Goal: Task Accomplishment & Management: Manage account settings

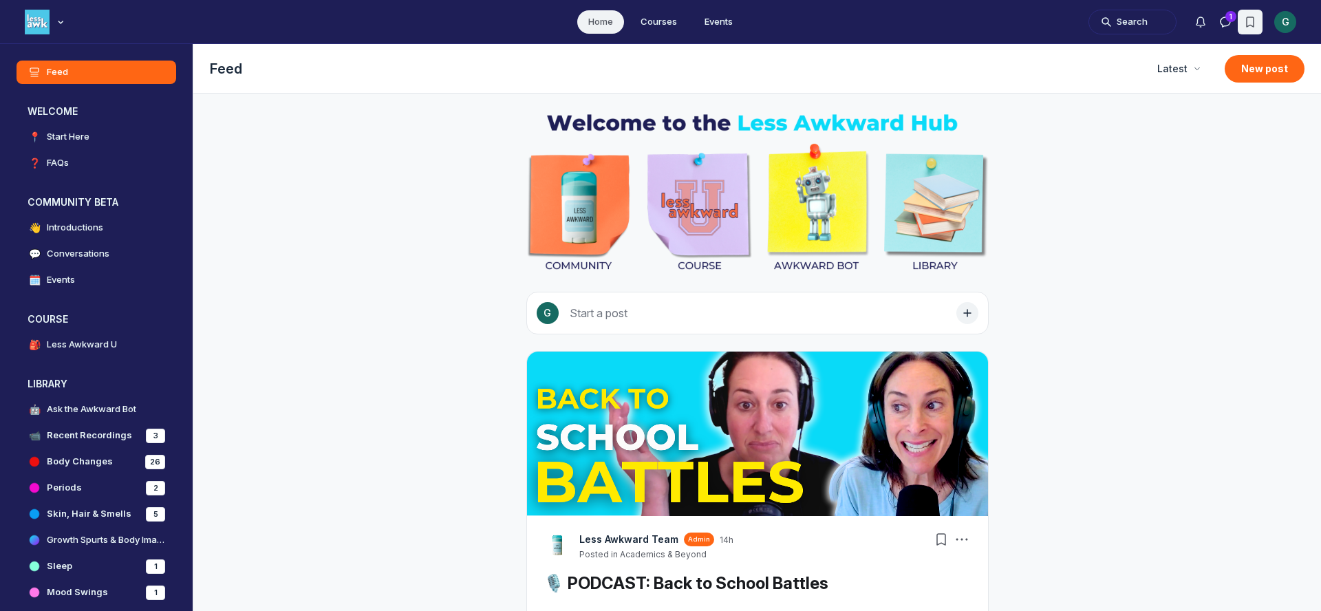
scroll to position [4294, 2636]
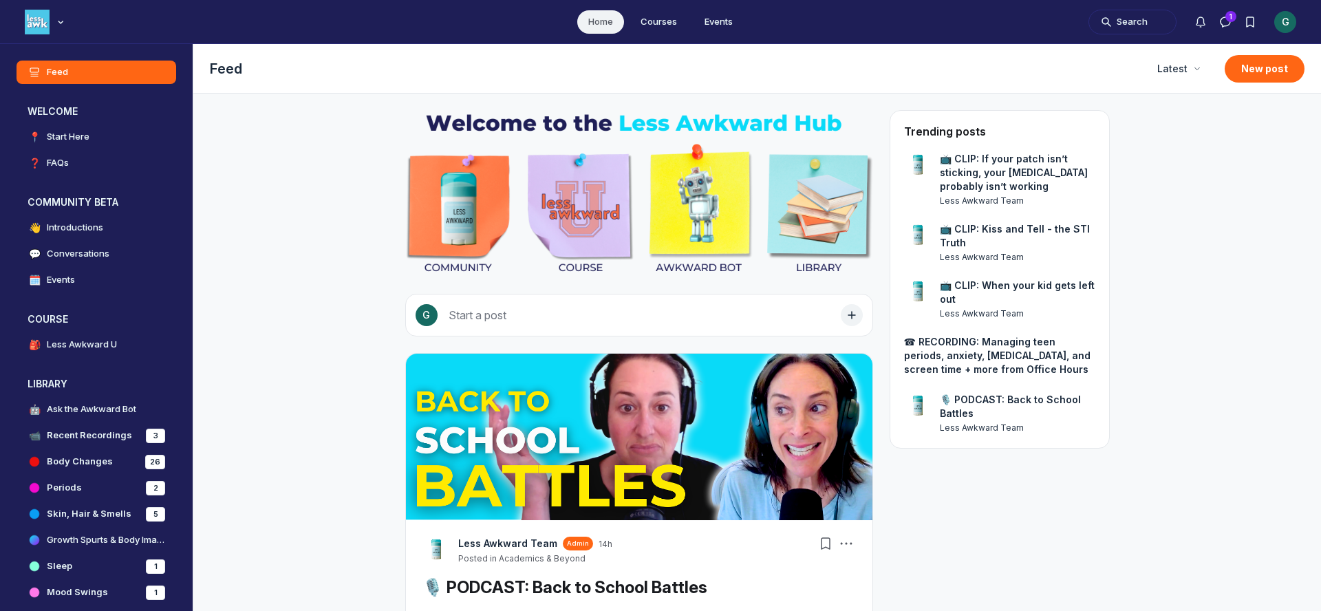
click at [1279, 20] on div "G" at bounding box center [1286, 22] width 22 height 22
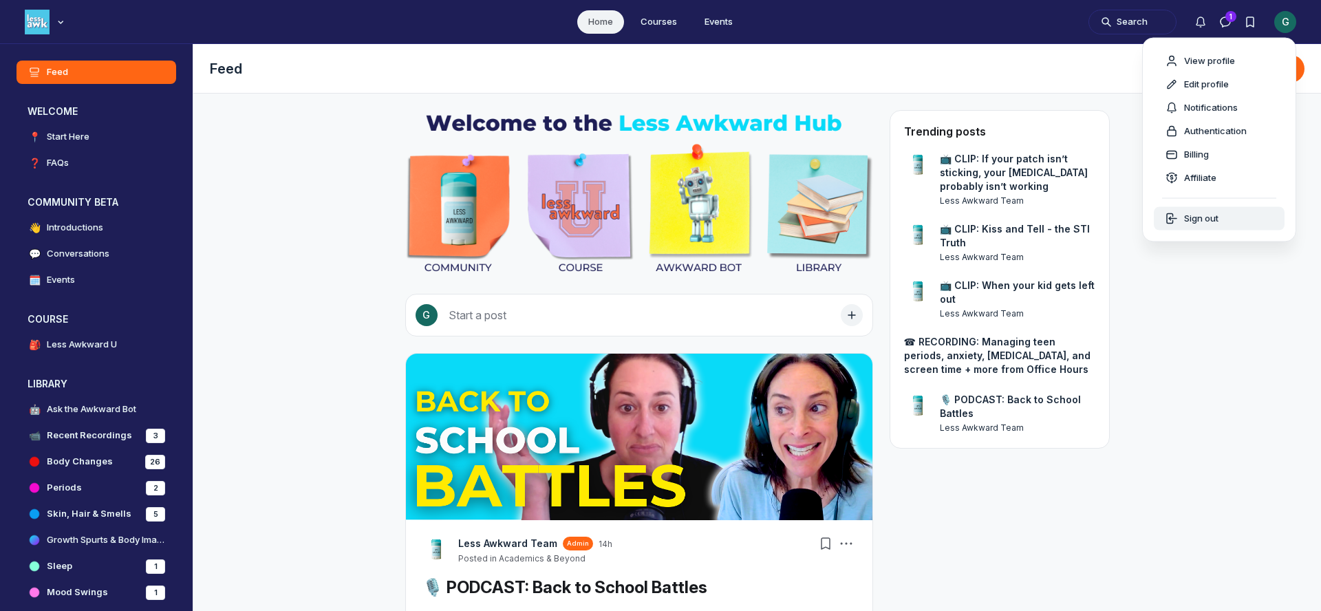
click at [1189, 219] on span "Sign out" at bounding box center [1202, 219] width 34 height 14
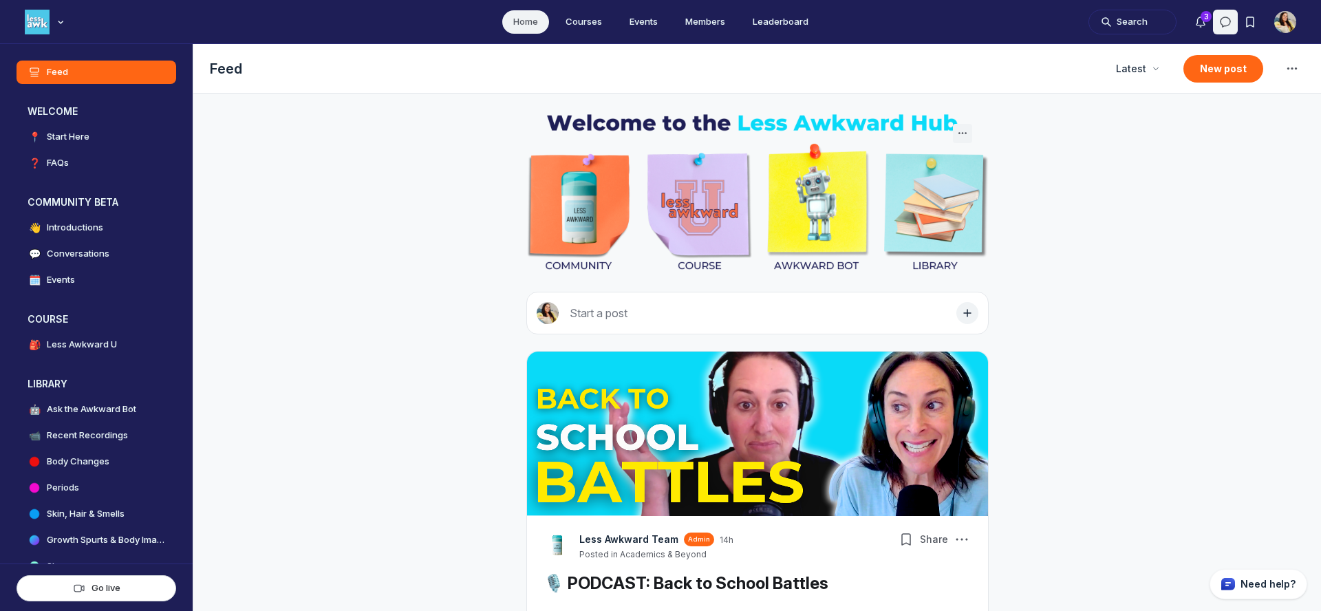
scroll to position [4077, 2636]
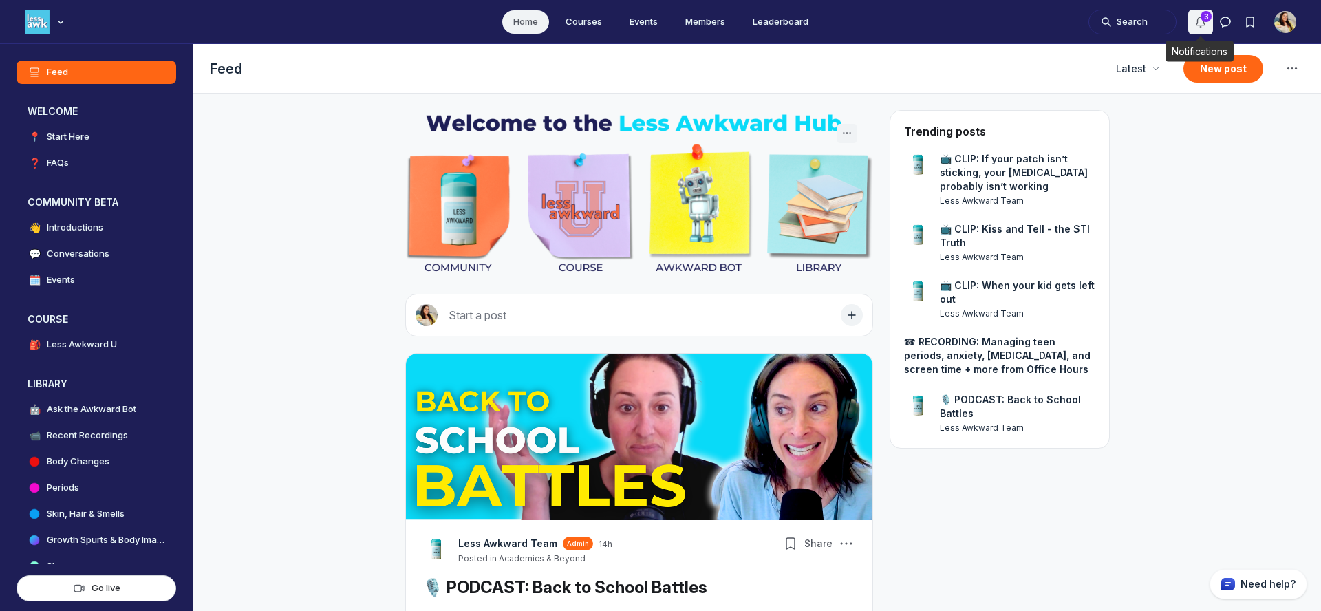
click at [1203, 22] on icon "Notifications" at bounding box center [1201, 22] width 14 height 14
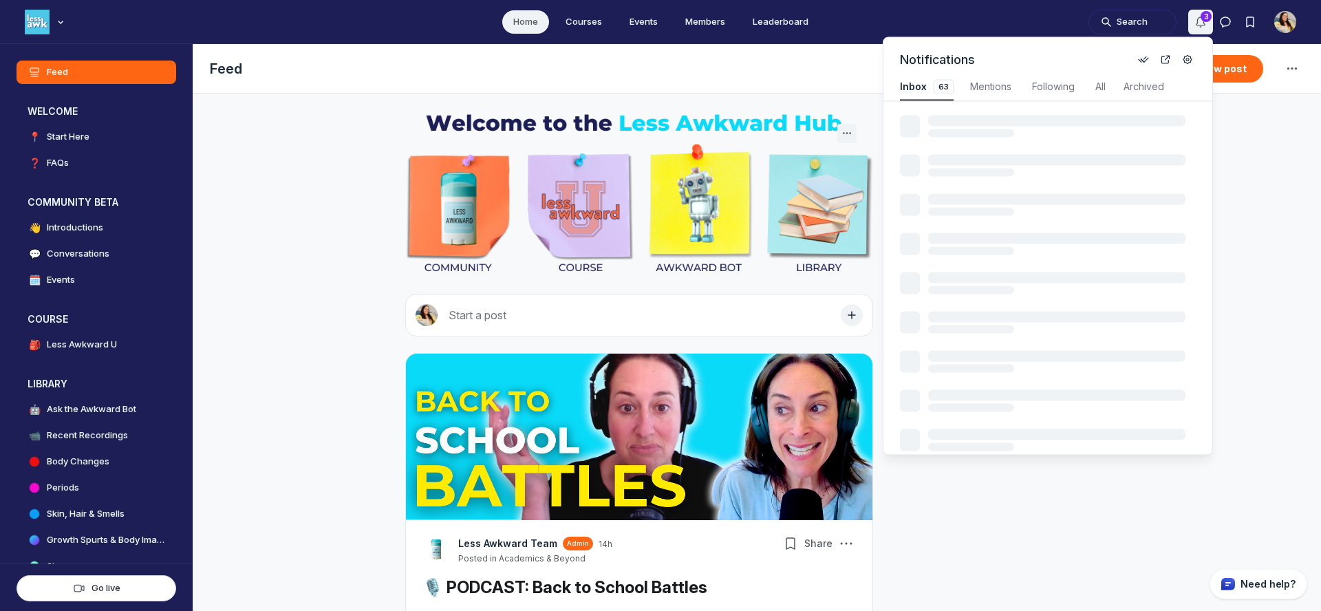
scroll to position [1863, 2938]
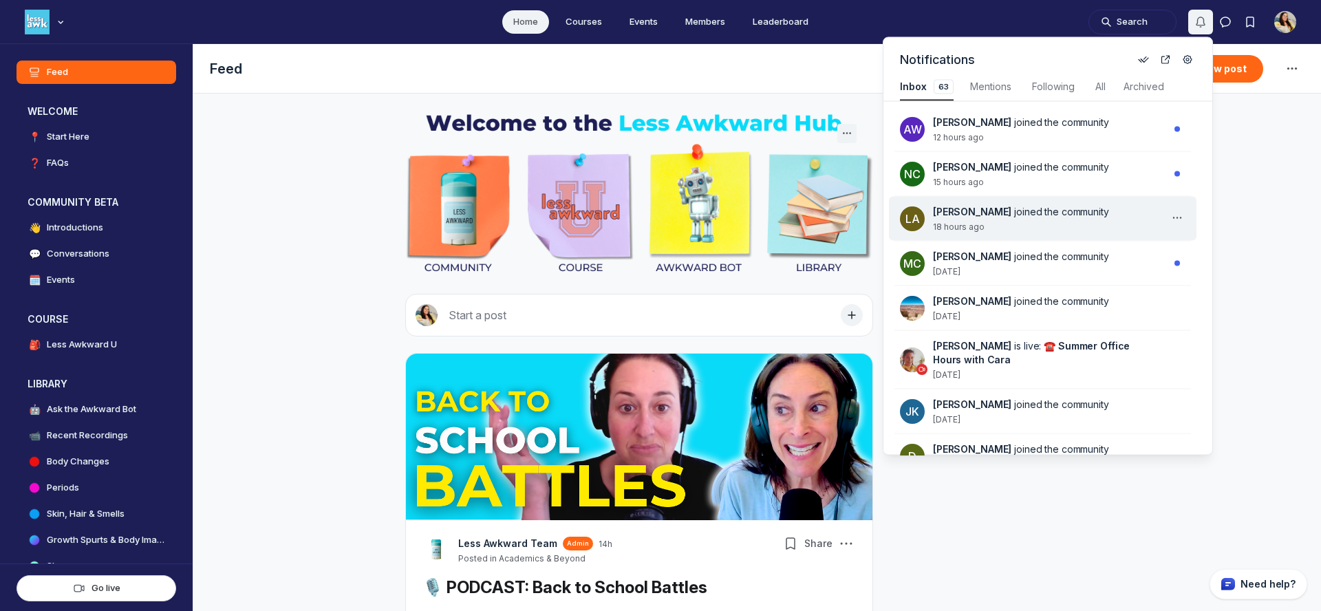
click at [1066, 233] on div "LA [PERSON_NAME] joined the community 18 hours ago" at bounding box center [1043, 219] width 308 height 44
click at [1129, 220] on div "[PERSON_NAME] joined the community 18 hours ago" at bounding box center [1051, 219] width 236 height 28
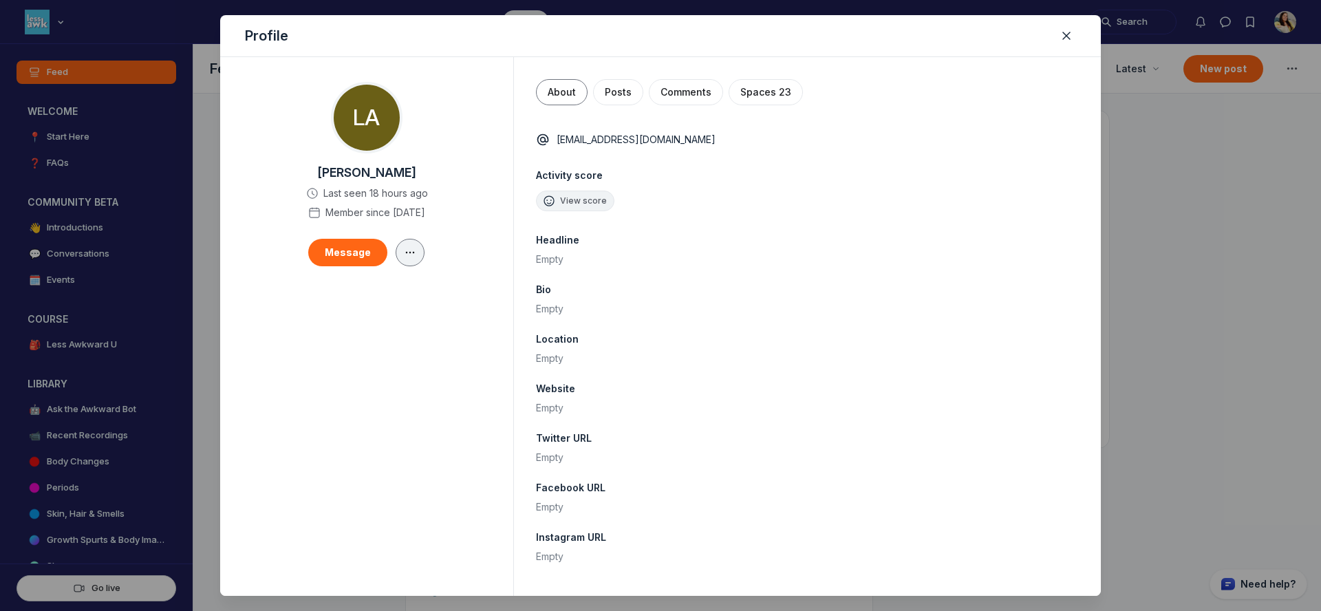
click at [411, 251] on icon "button" at bounding box center [410, 252] width 14 height 11
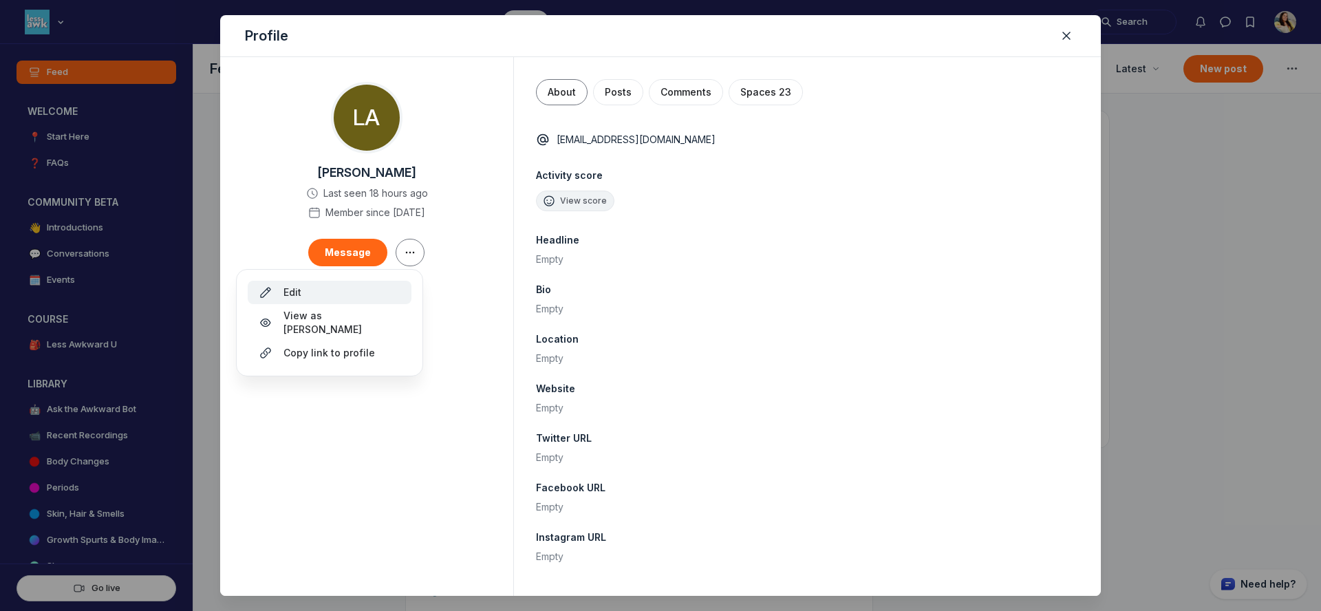
click at [372, 293] on div "Edit" at bounding box center [330, 293] width 142 height 14
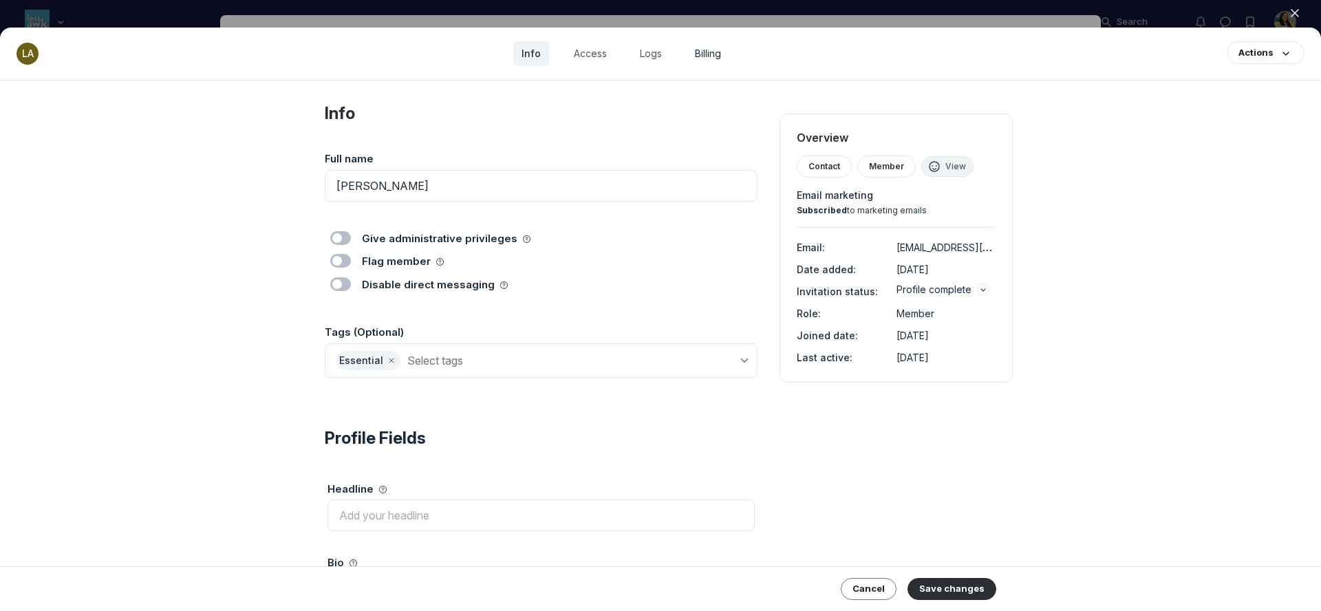
click at [703, 56] on link "Billing" at bounding box center [708, 53] width 43 height 25
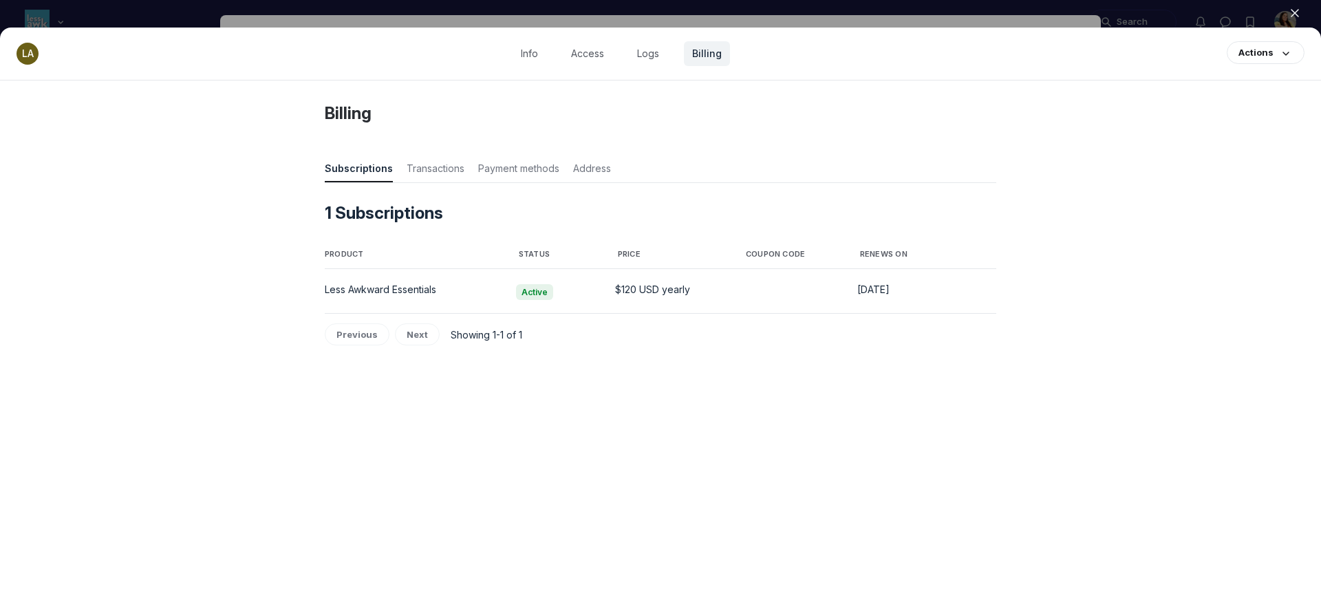
click at [710, 14] on div at bounding box center [660, 305] width 1321 height 611
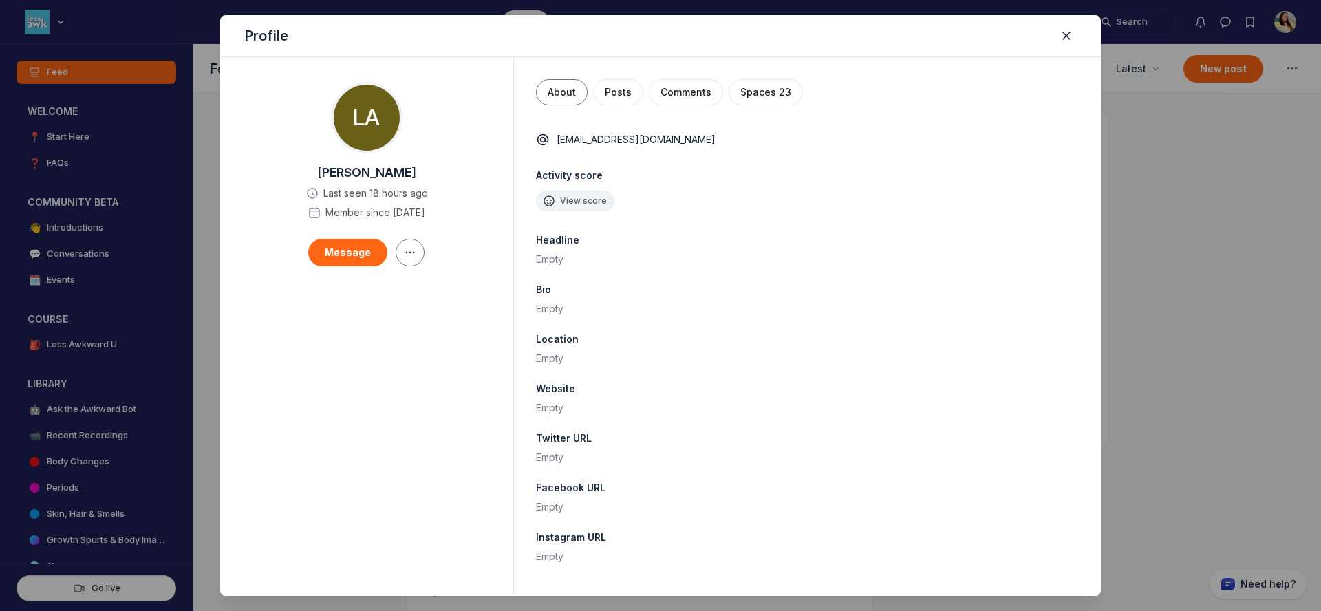
scroll to position [4077, 2636]
click at [1192, 52] on div at bounding box center [660, 305] width 1321 height 611
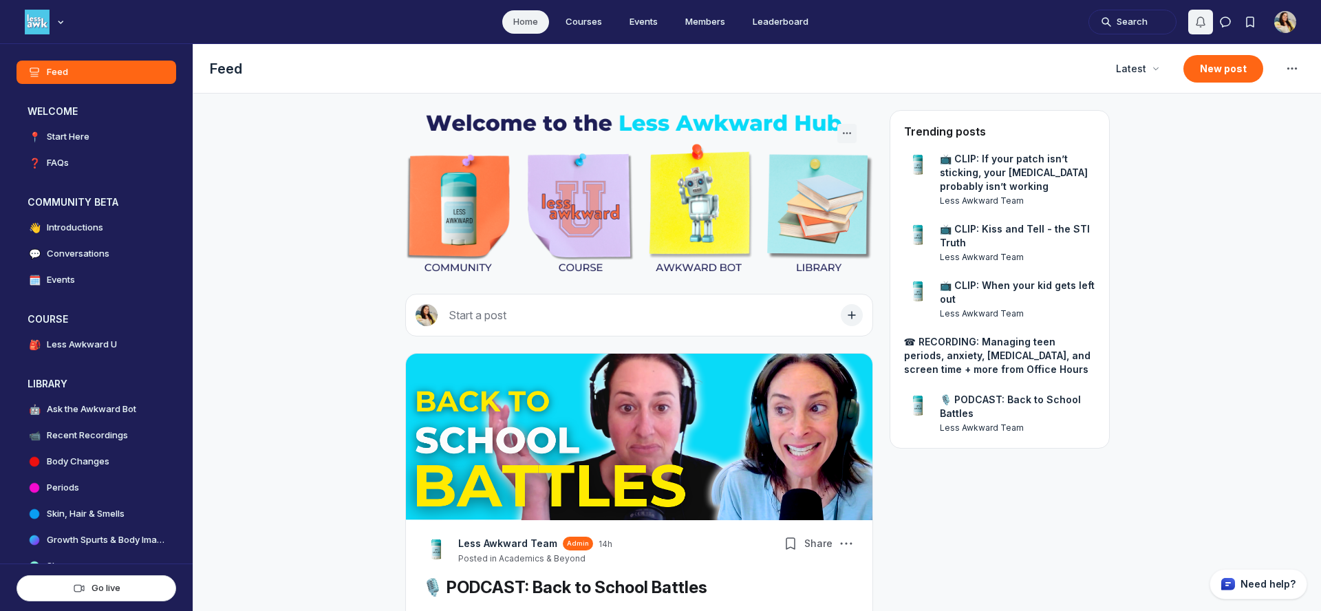
click at [1198, 27] on icon "Notifications" at bounding box center [1201, 22] width 14 height 14
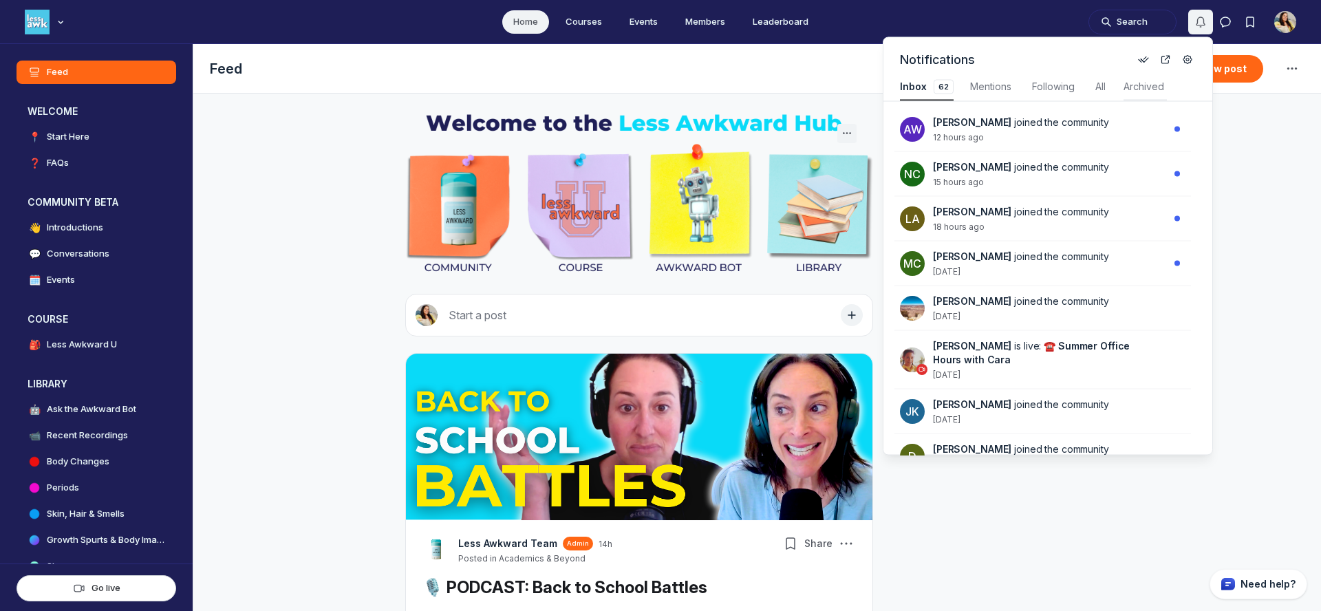
scroll to position [1863, 2938]
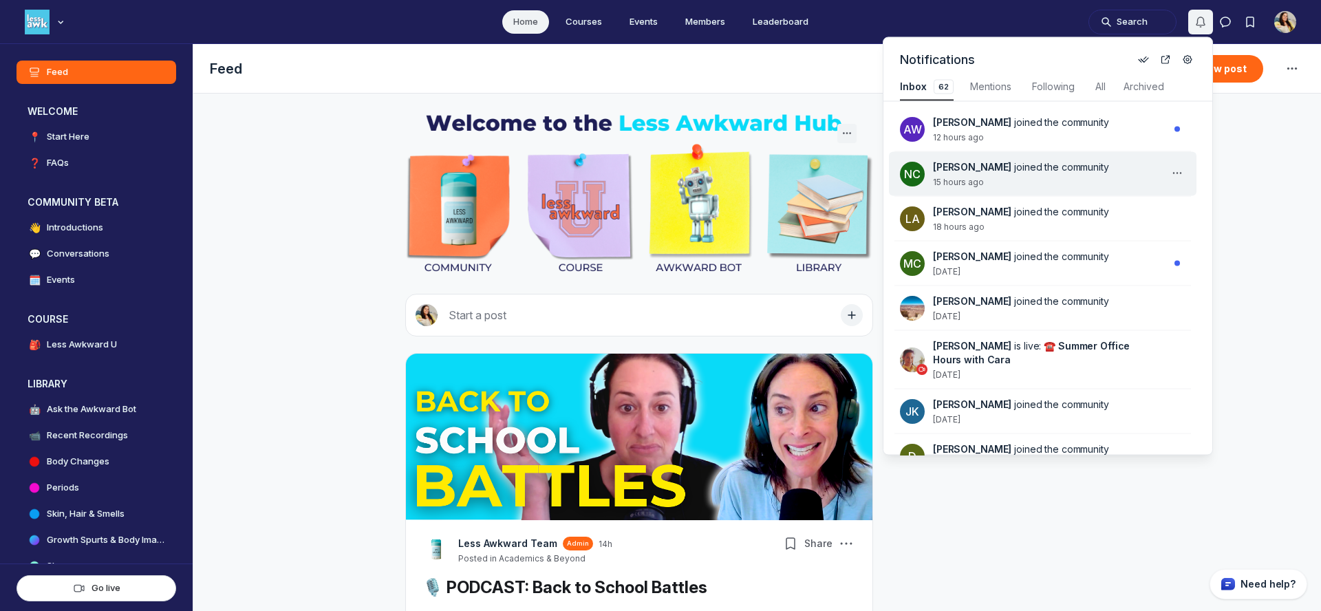
click at [1050, 172] on span "joined the community" at bounding box center [1062, 167] width 94 height 12
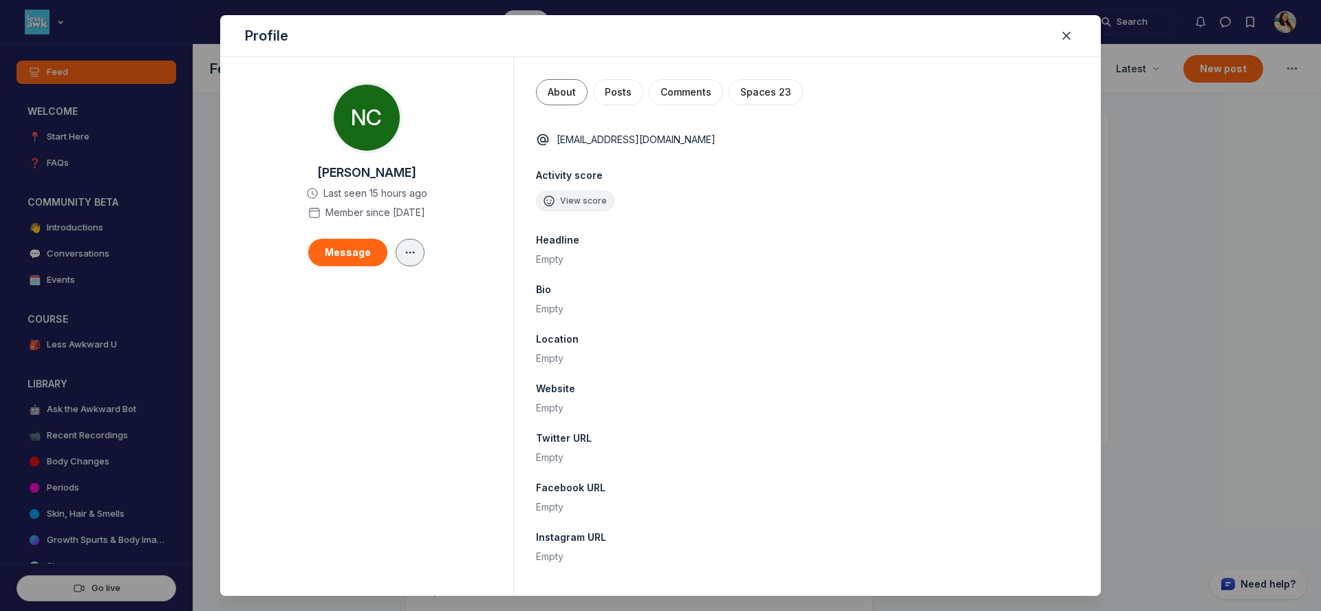
click at [420, 255] on button "button" at bounding box center [410, 253] width 29 height 28
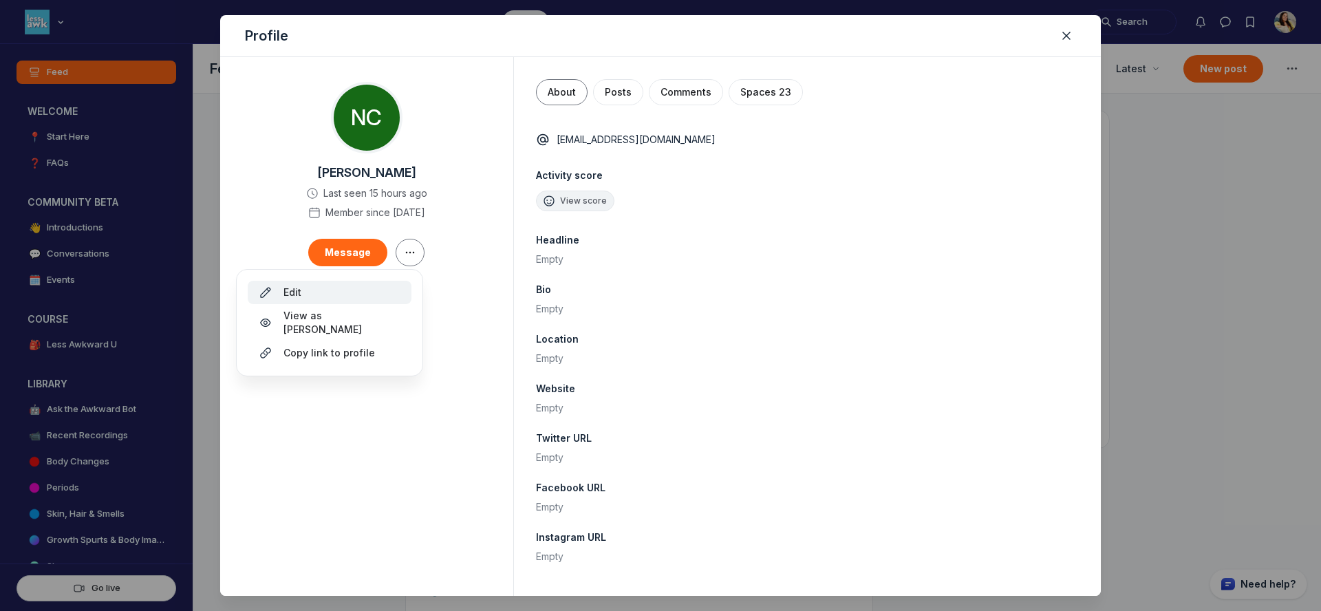
click at [370, 291] on div "Edit" at bounding box center [330, 293] width 142 height 14
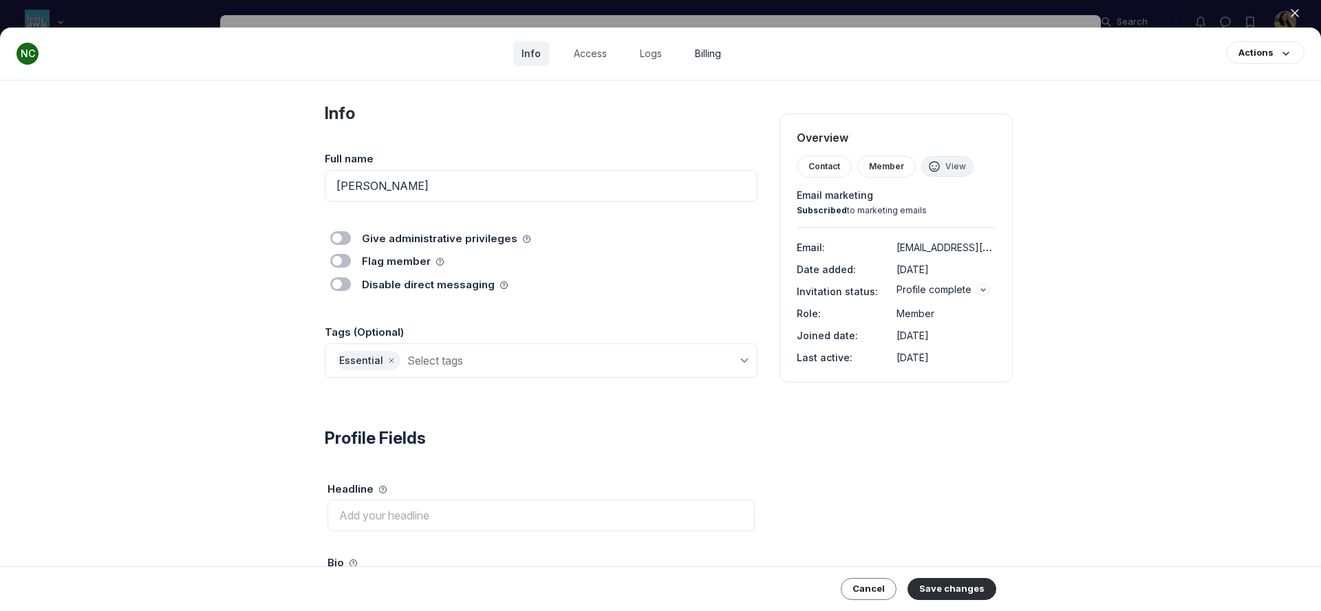
click at [701, 52] on link "Billing" at bounding box center [708, 53] width 43 height 25
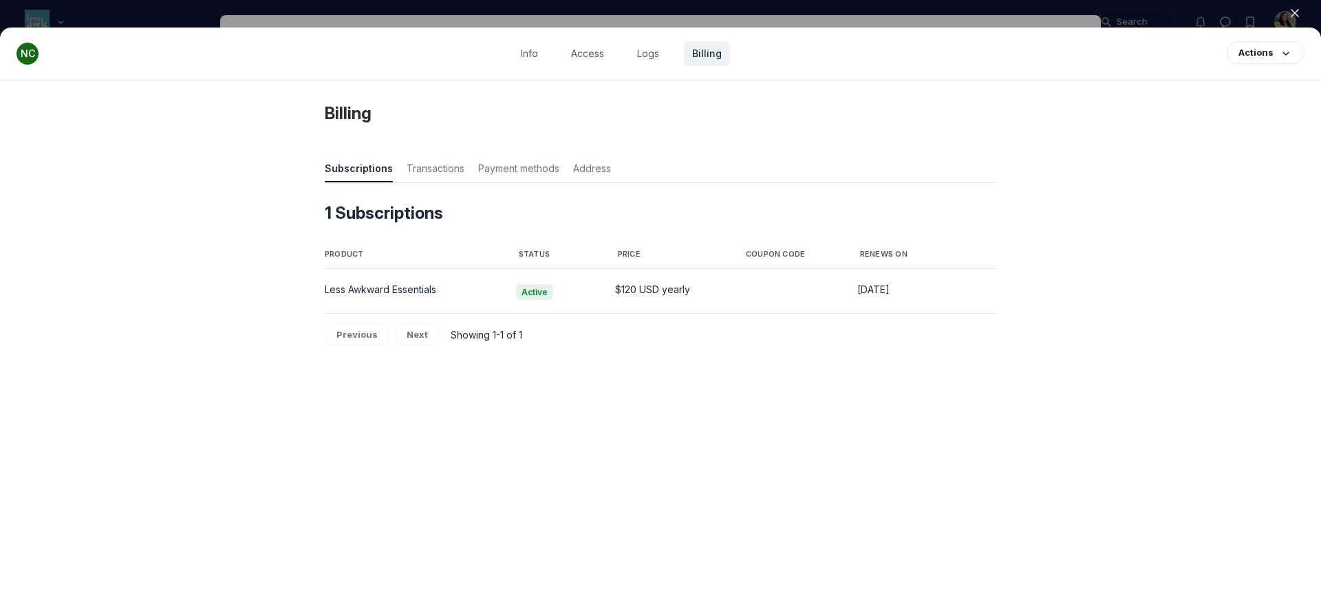
click at [800, 10] on div at bounding box center [660, 305] width 1321 height 611
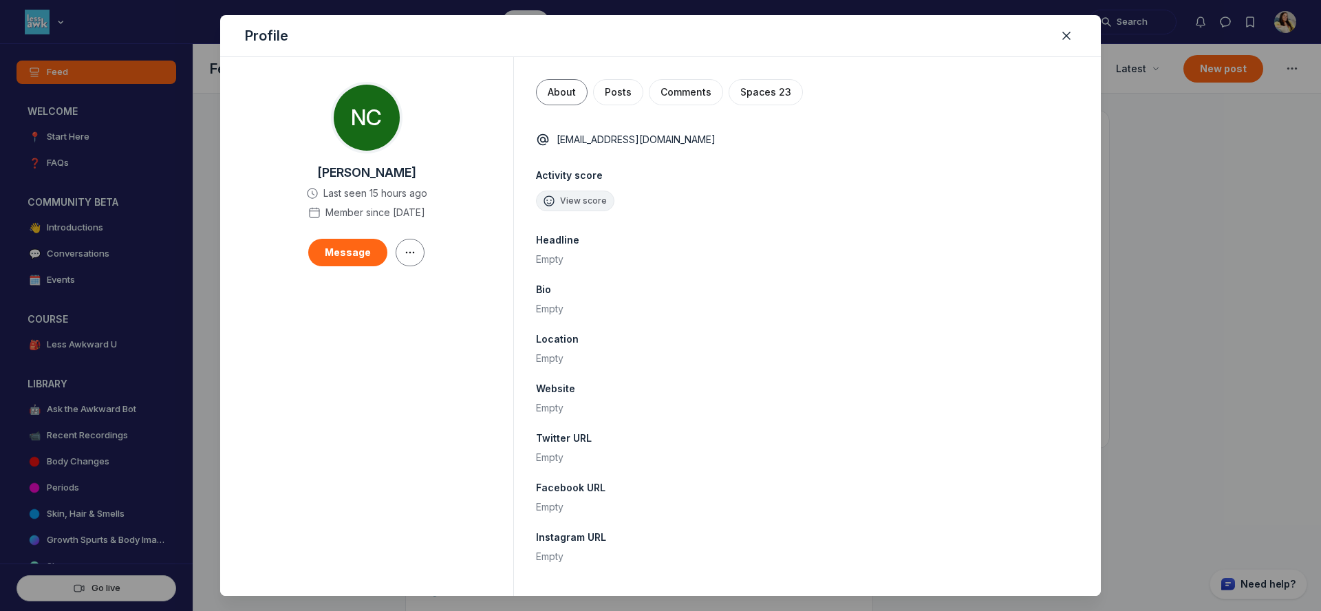
scroll to position [4077, 2636]
click at [1156, 39] on div at bounding box center [660, 305] width 1321 height 611
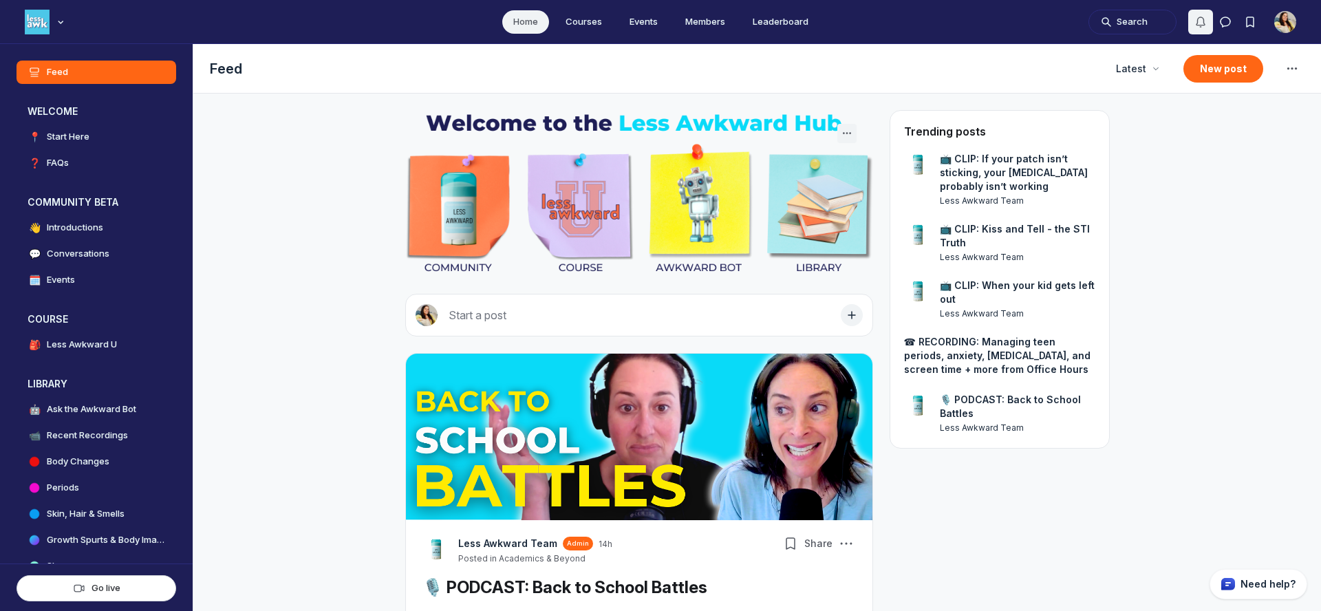
click at [1194, 23] on icon "Notifications" at bounding box center [1201, 22] width 14 height 14
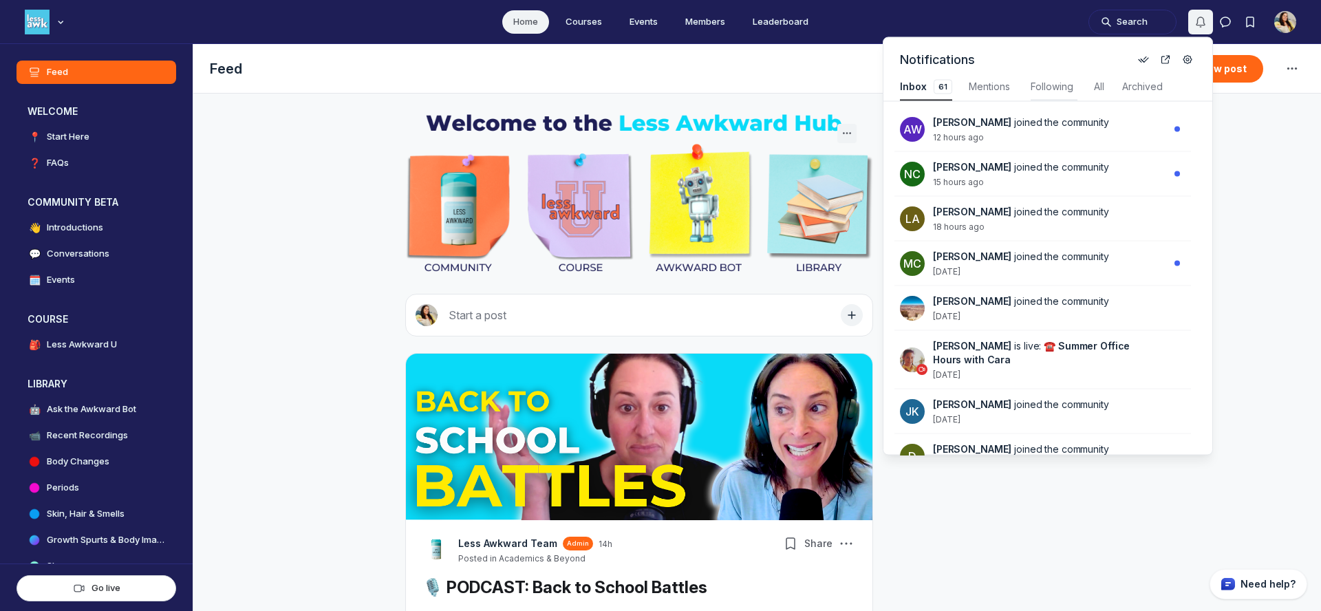
scroll to position [1863, 2931]
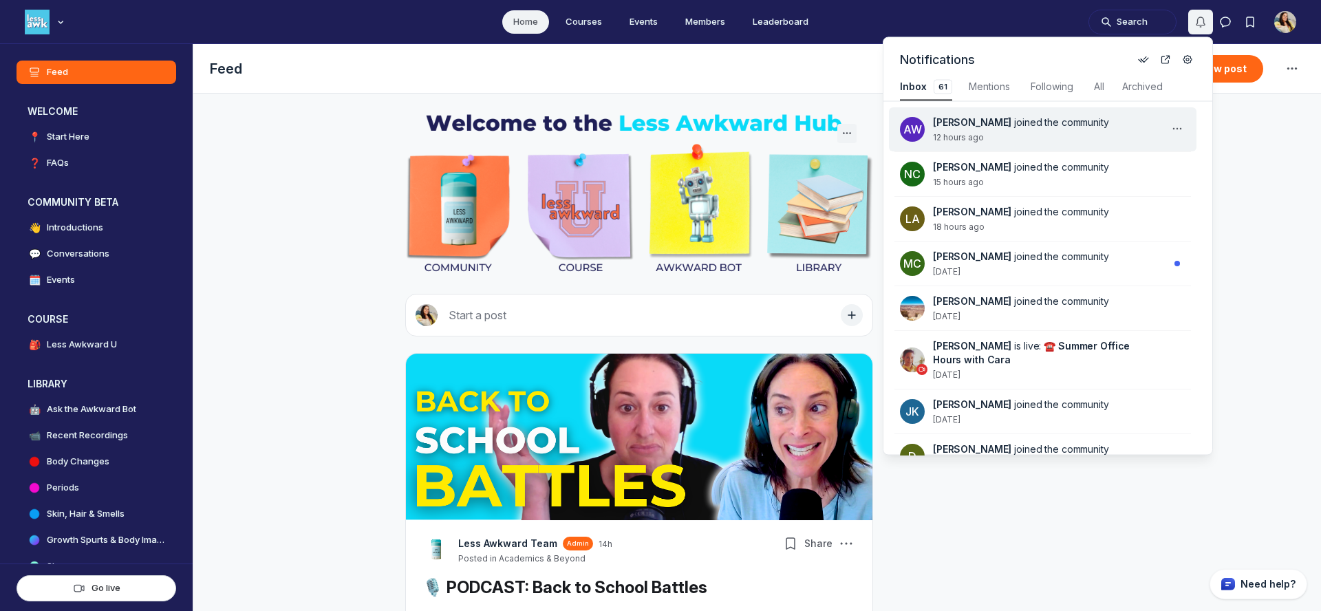
click at [1026, 128] on span "[PERSON_NAME] joined the community" at bounding box center [1045, 123] width 225 height 14
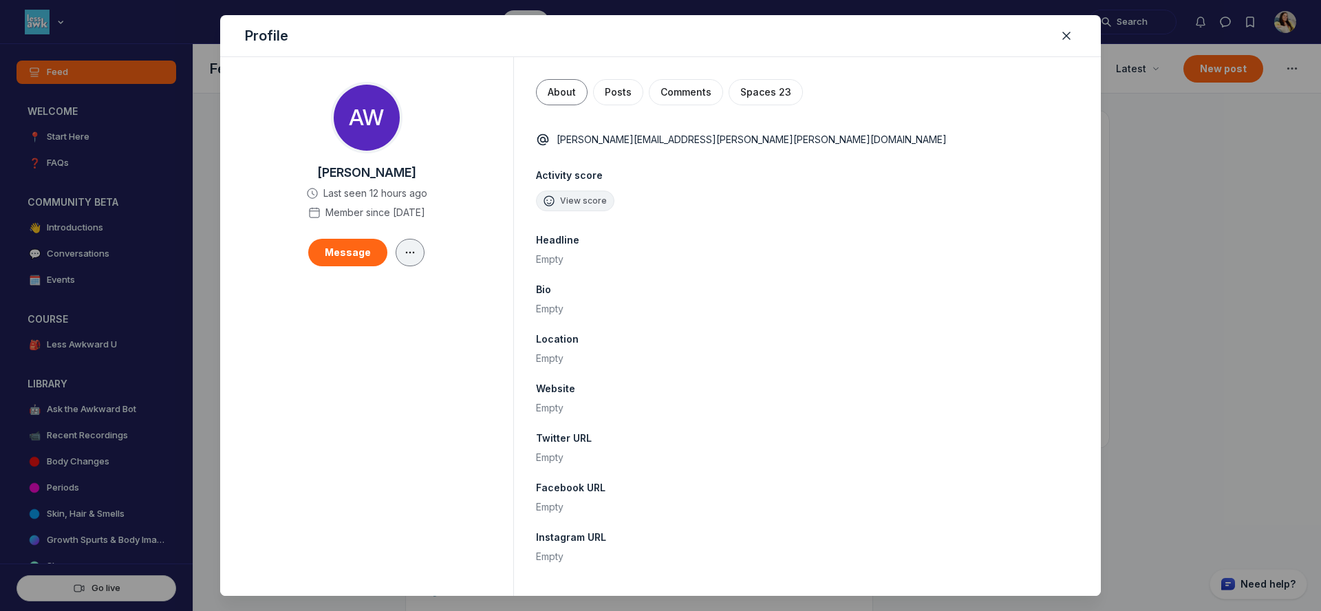
click at [405, 264] on button "button" at bounding box center [410, 253] width 29 height 28
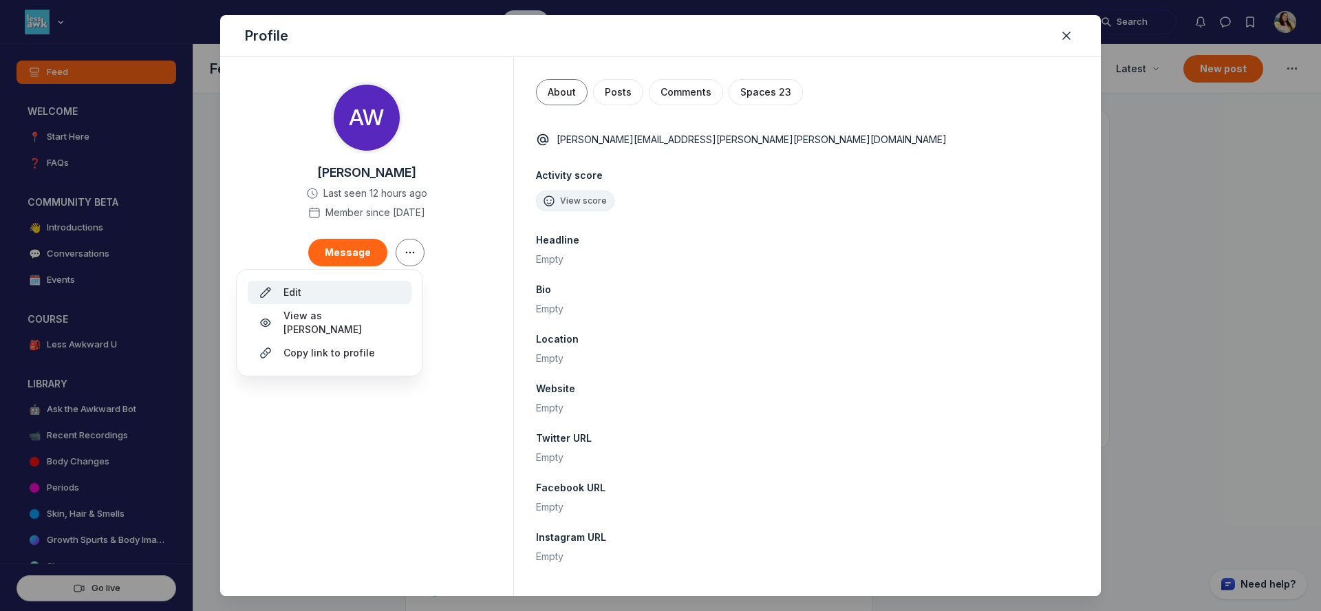
click at [389, 282] on button "Edit" at bounding box center [330, 292] width 164 height 23
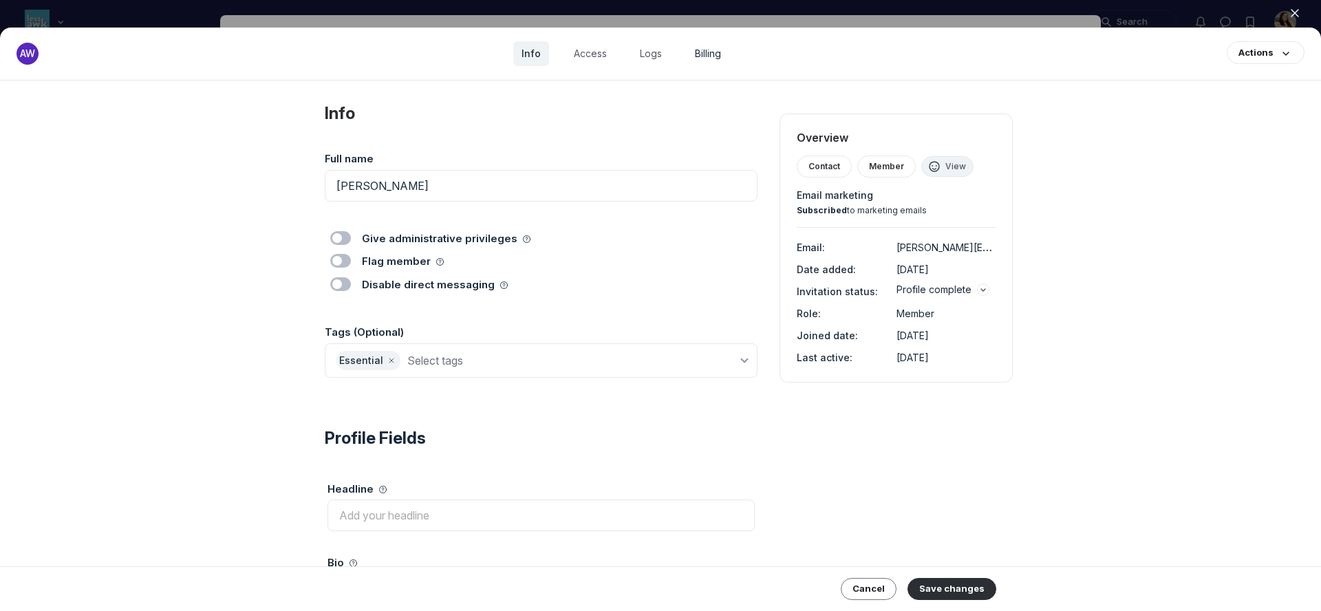
click at [689, 52] on link "Billing" at bounding box center [708, 53] width 43 height 25
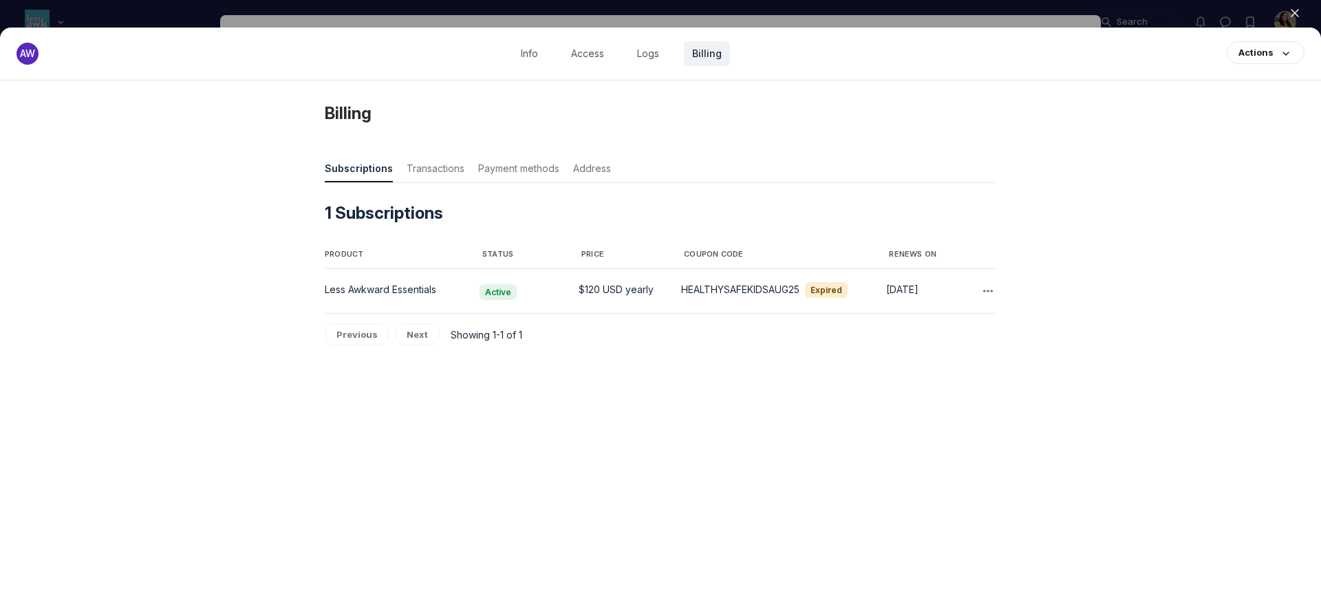
click at [737, 293] on div "HEALTHYSAFEKIDSAUG25 Expired" at bounding box center [775, 290] width 189 height 14
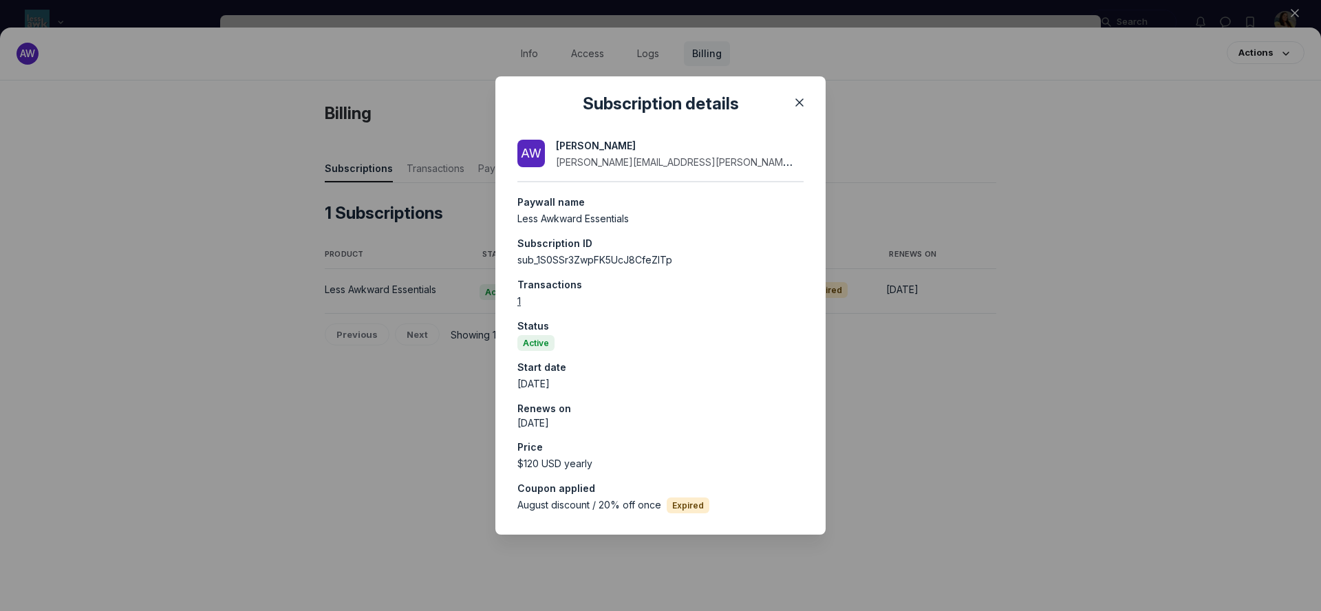
click at [904, 374] on div at bounding box center [660, 305] width 1321 height 611
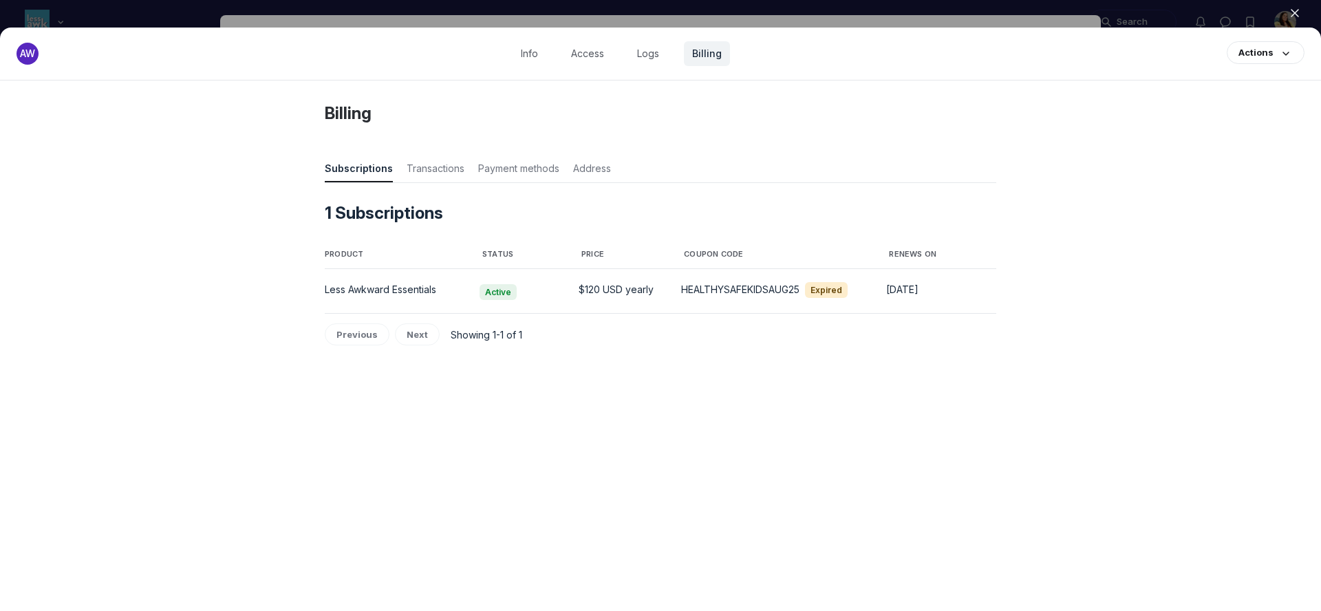
click at [510, 13] on div at bounding box center [660, 305] width 1321 height 611
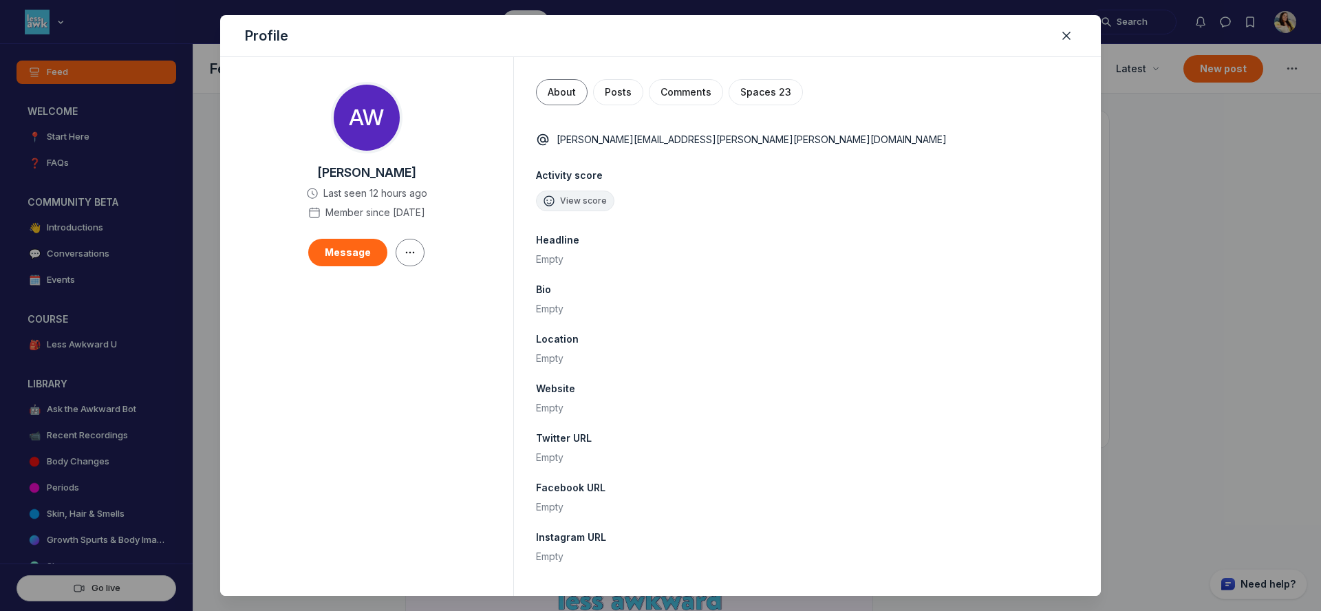
scroll to position [4077, 2636]
click at [510, 13] on div at bounding box center [660, 305] width 1321 height 611
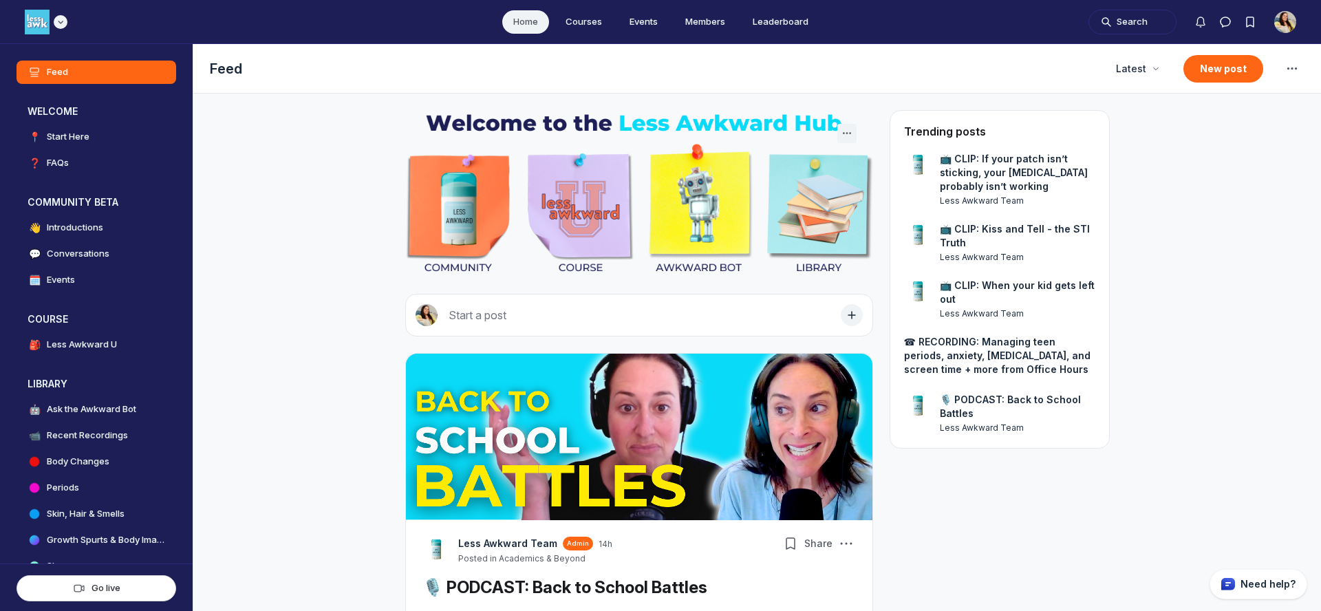
click at [61, 30] on div "Main navigation bar" at bounding box center [46, 22] width 43 height 25
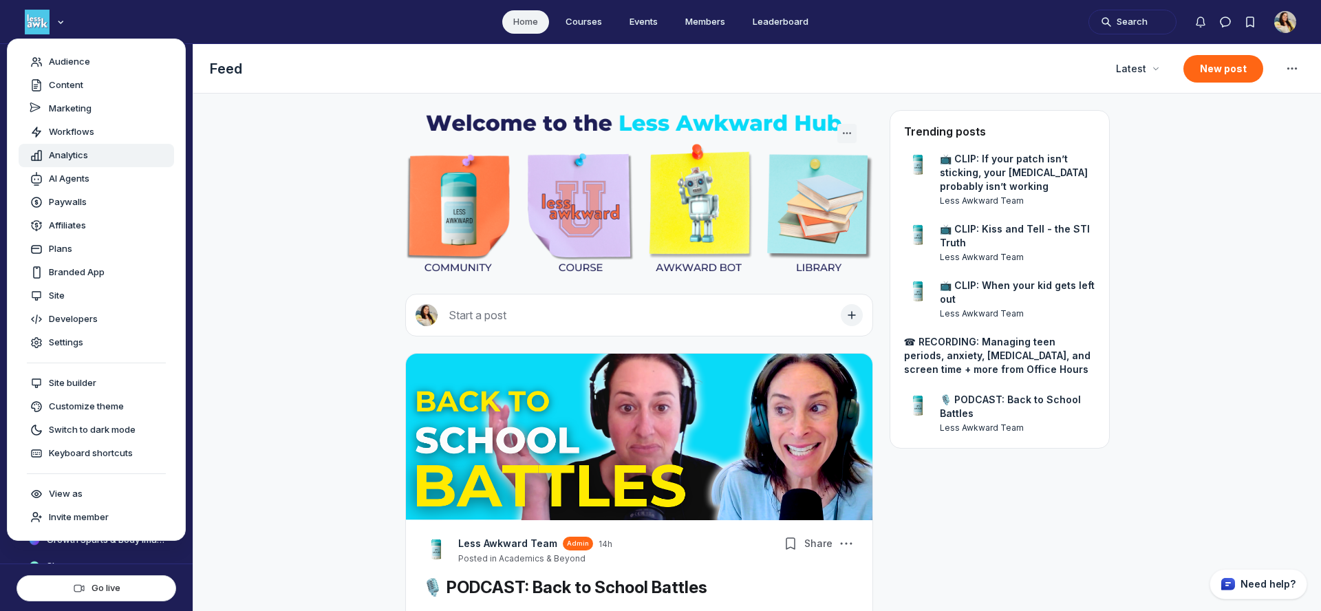
click at [61, 150] on span "Analytics" at bounding box center [68, 156] width 39 height 14
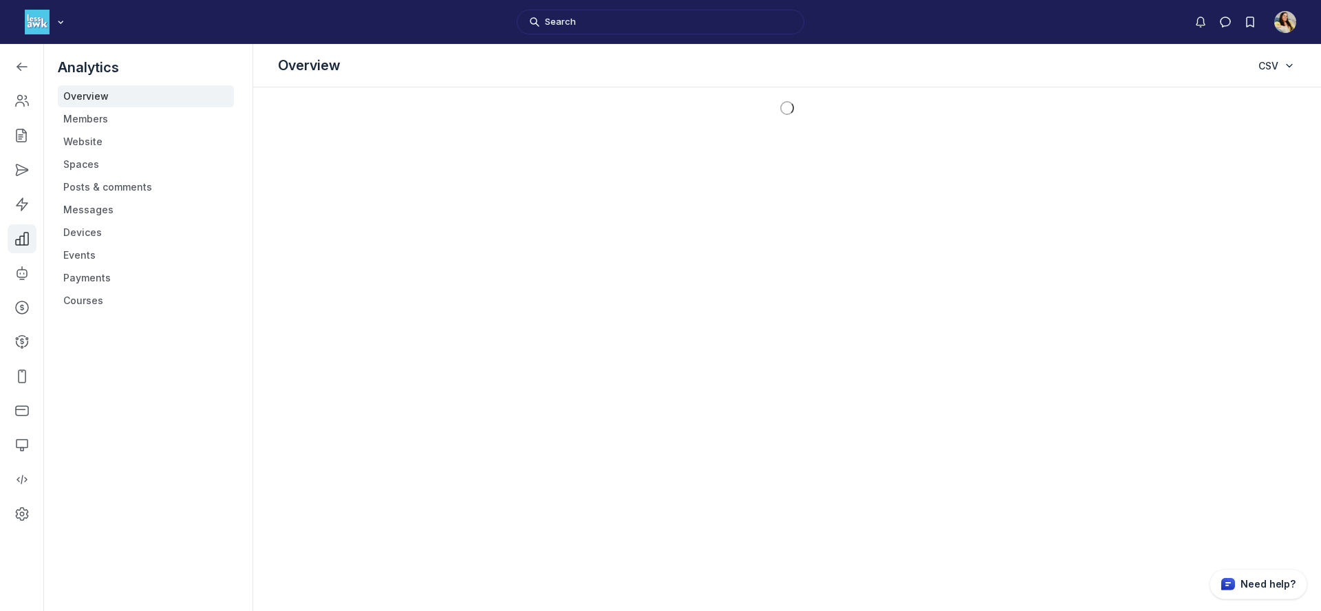
scroll to position [4291, 1961]
click at [109, 283] on link "Payments" at bounding box center [146, 278] width 176 height 22
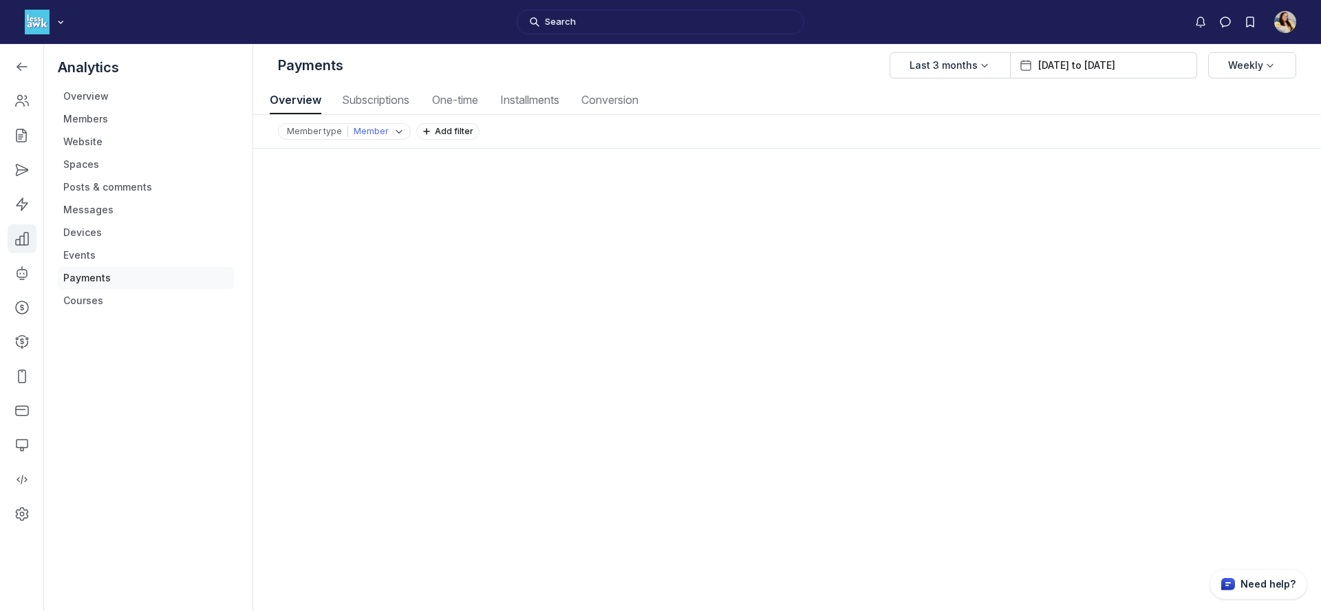
scroll to position [1863, 6427]
click at [363, 101] on span "Subscriptions" at bounding box center [375, 99] width 75 height 11
click at [301, 98] on span "Overview" at bounding box center [296, 99] width 52 height 11
click at [379, 98] on span "Subscriptions" at bounding box center [375, 99] width 75 height 11
click at [23, 65] on icon "Left Sidebar" at bounding box center [22, 67] width 14 height 14
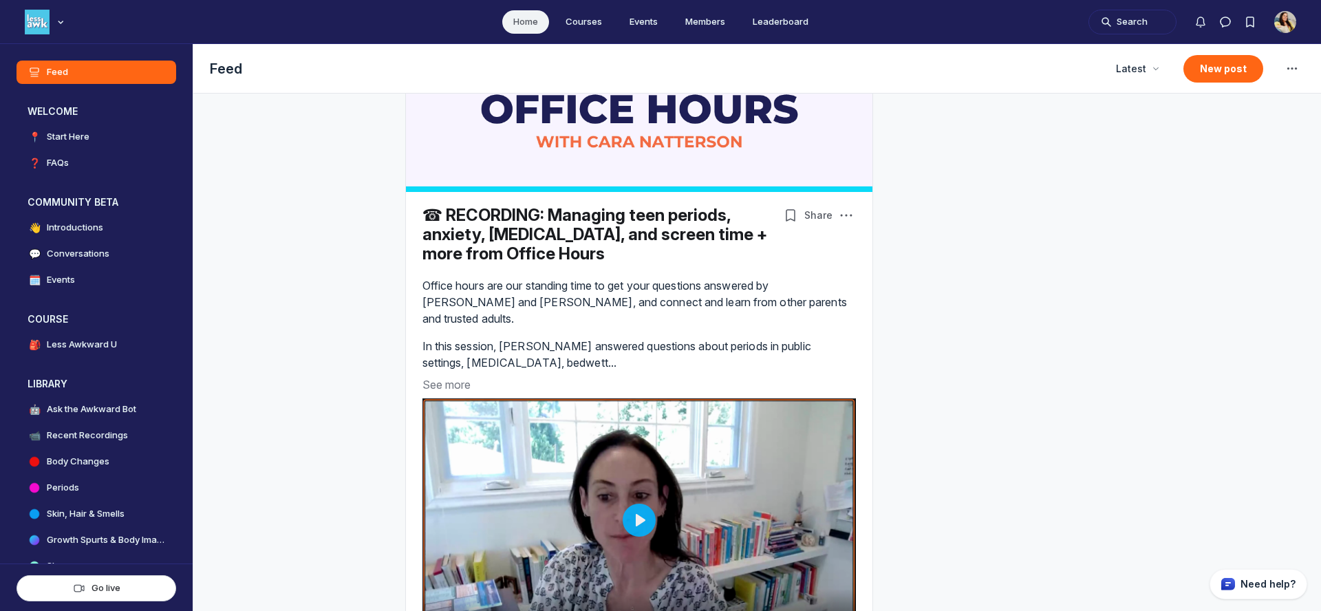
scroll to position [1000, 0]
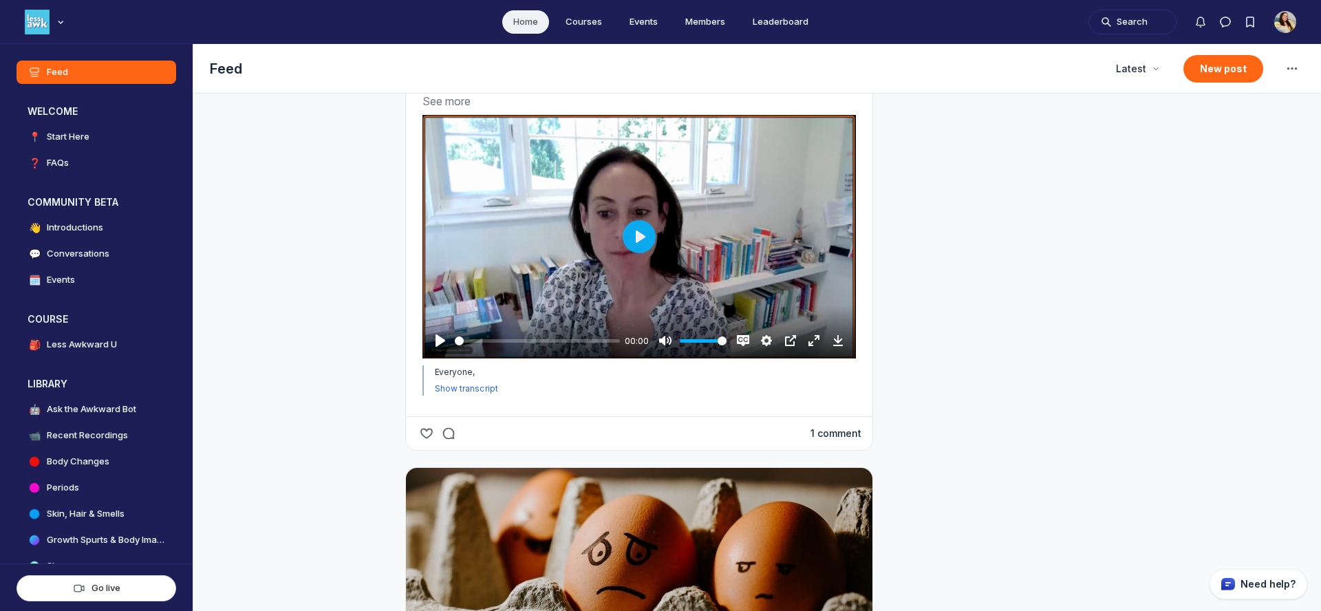
click at [833, 431] on button "1 comment" at bounding box center [836, 434] width 51 height 14
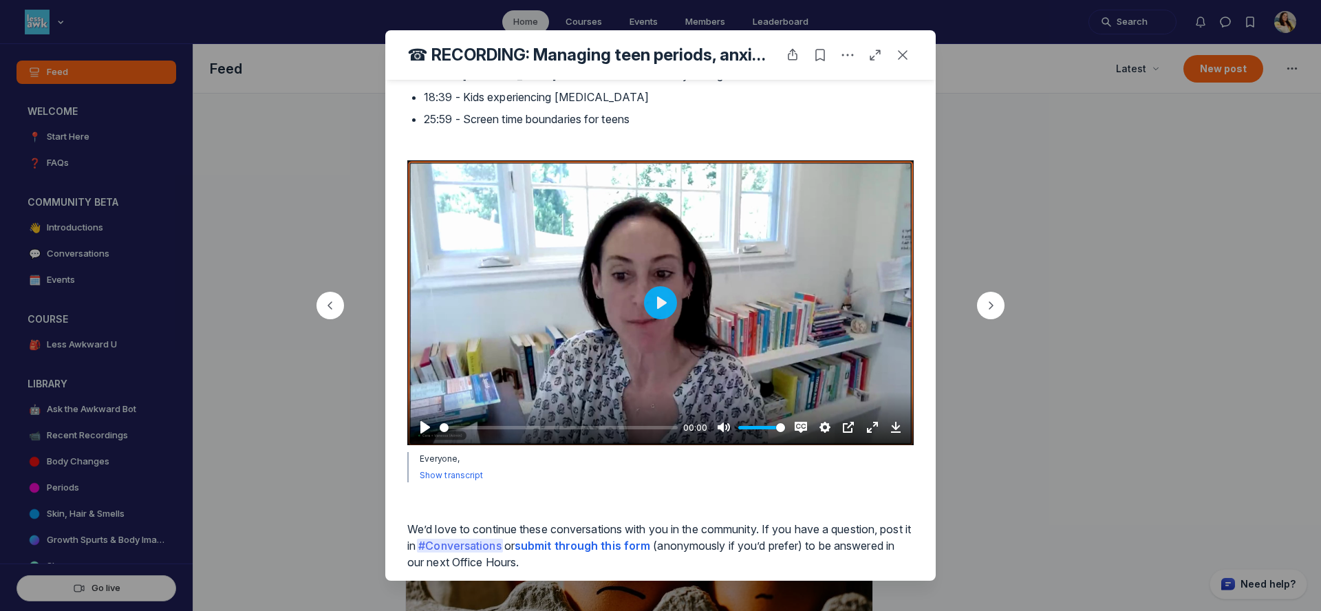
scroll to position [568, 0]
